Goal: Navigation & Orientation: Find specific page/section

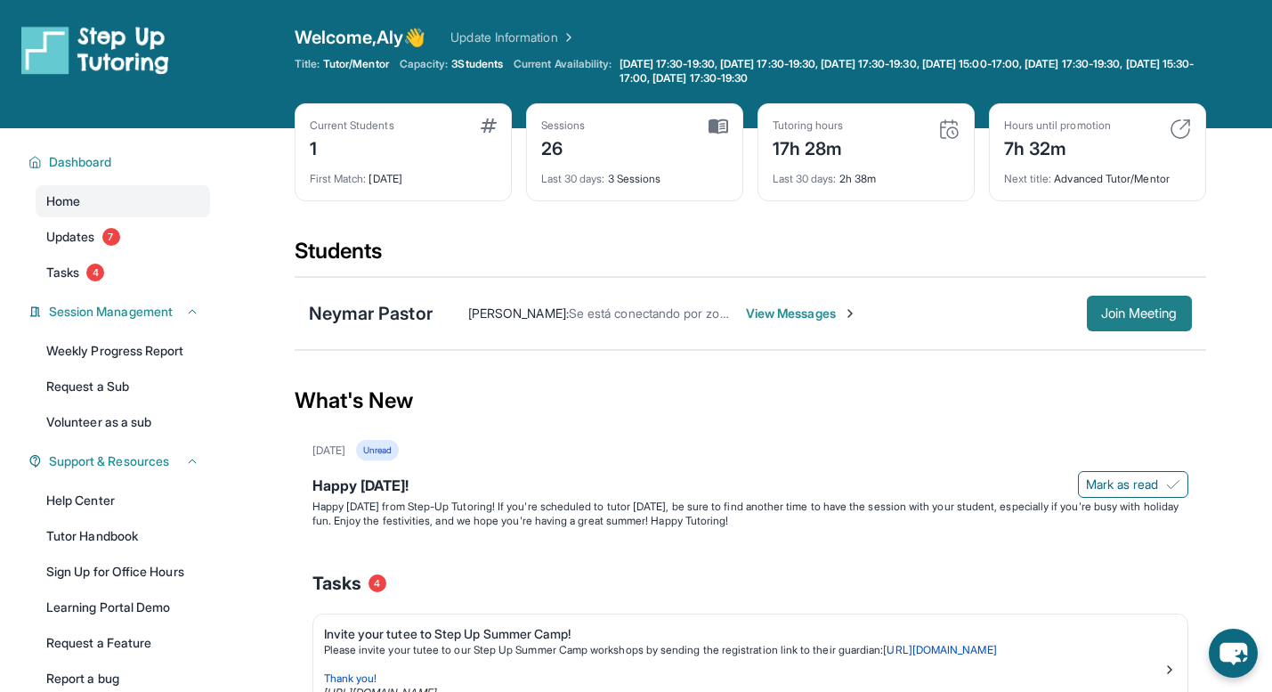
click at [1139, 317] on span "Join Meeting" at bounding box center [1139, 313] width 77 height 11
click at [124, 230] on link "Updates 7" at bounding box center [123, 237] width 174 height 32
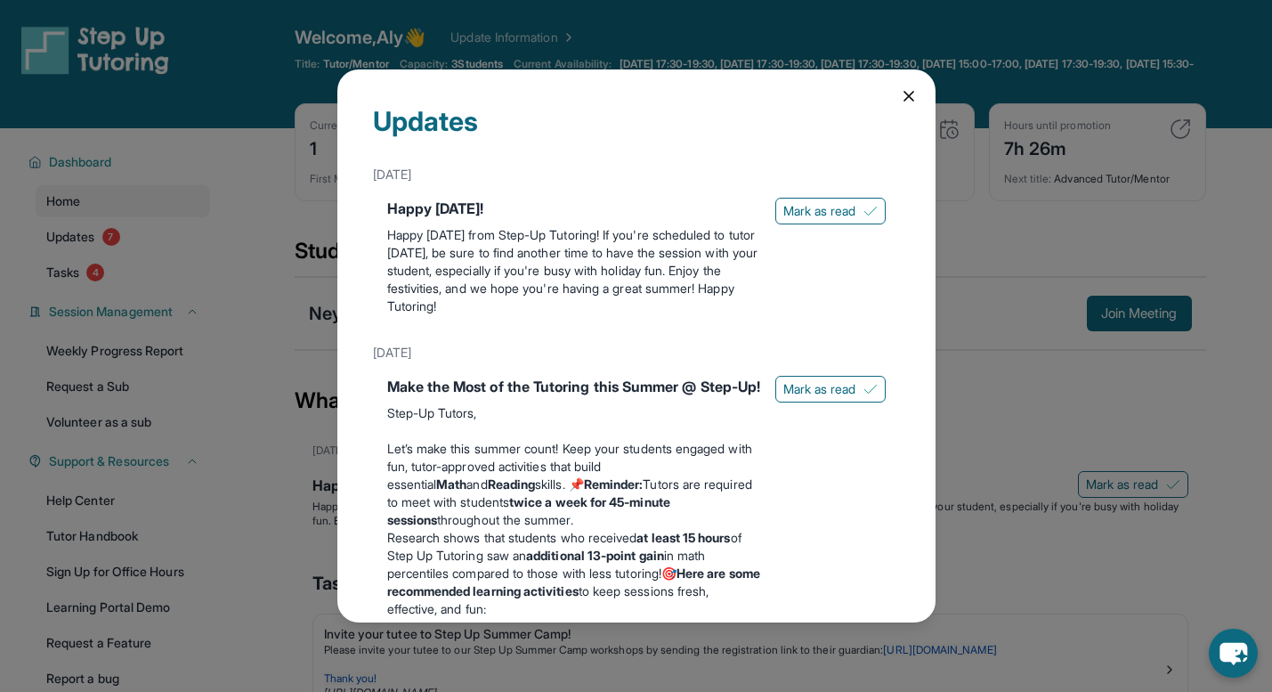
click at [917, 89] on icon at bounding box center [909, 96] width 18 height 18
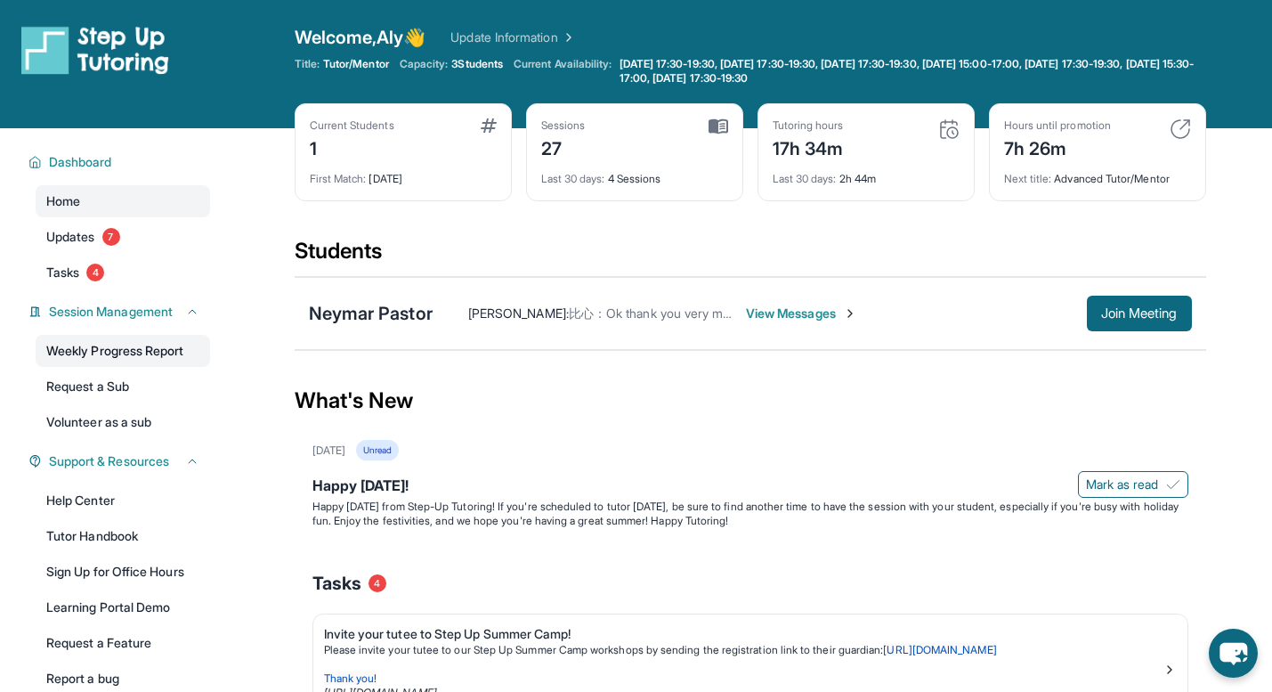
click at [126, 357] on link "Weekly Progress Report" at bounding box center [123, 351] width 174 height 32
